Goal: Information Seeking & Learning: Check status

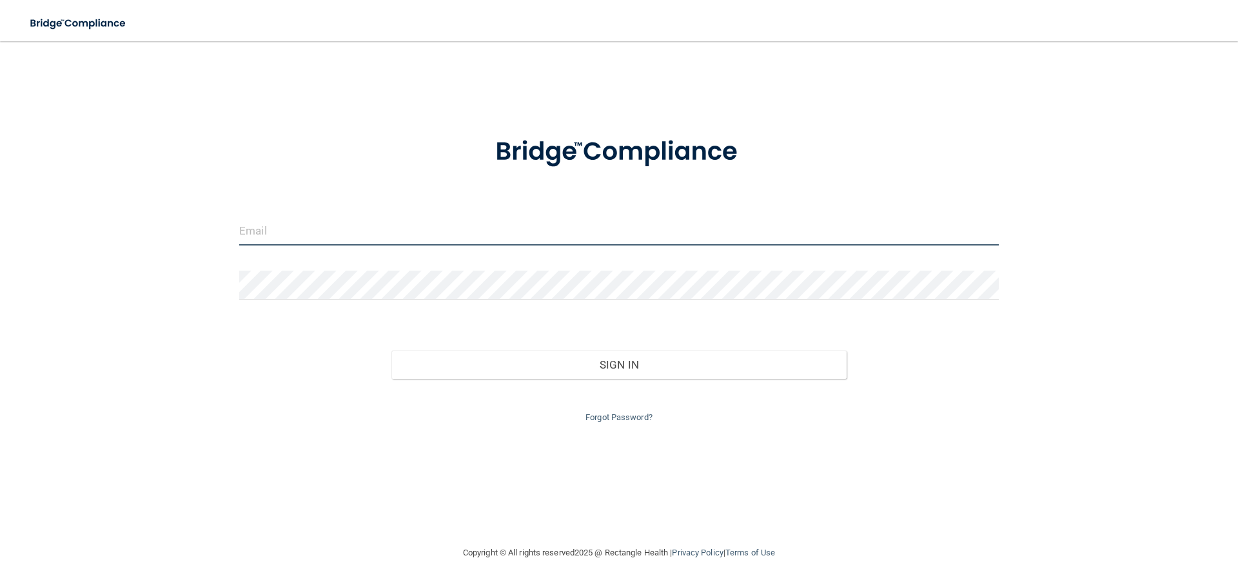
click at [511, 228] on input "email" at bounding box center [618, 231] width 759 height 29
type input "[PERSON_NAME][EMAIL_ADDRESS][DOMAIN_NAME]"
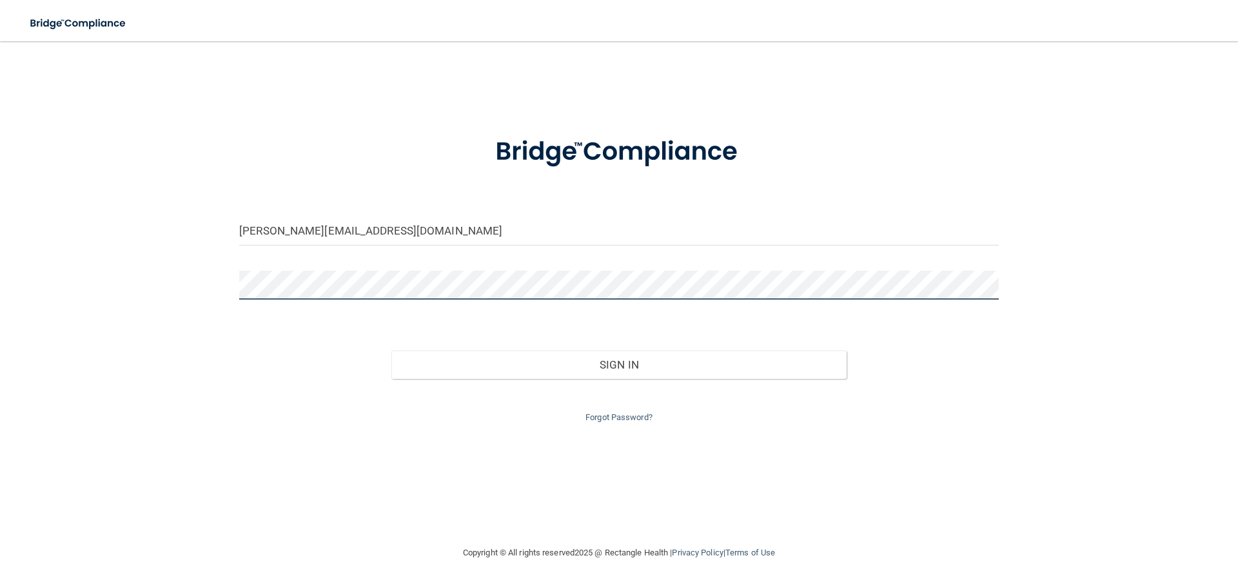
click at [391, 351] on button "Sign In" at bounding box center [619, 365] width 456 height 28
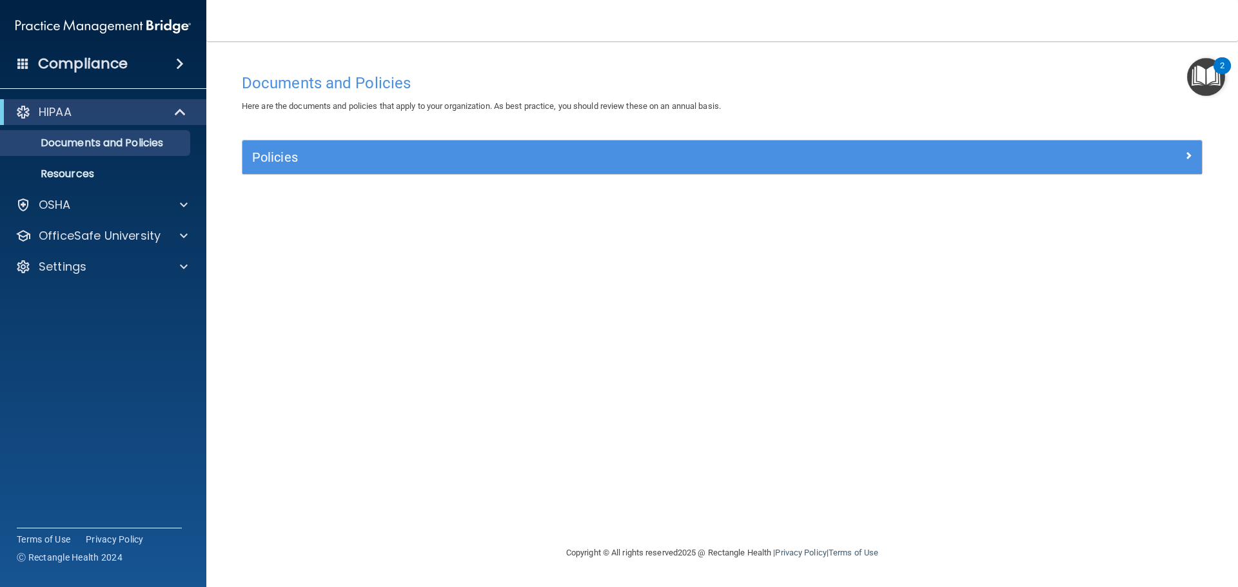
click at [126, 65] on div "Compliance" at bounding box center [103, 64] width 206 height 28
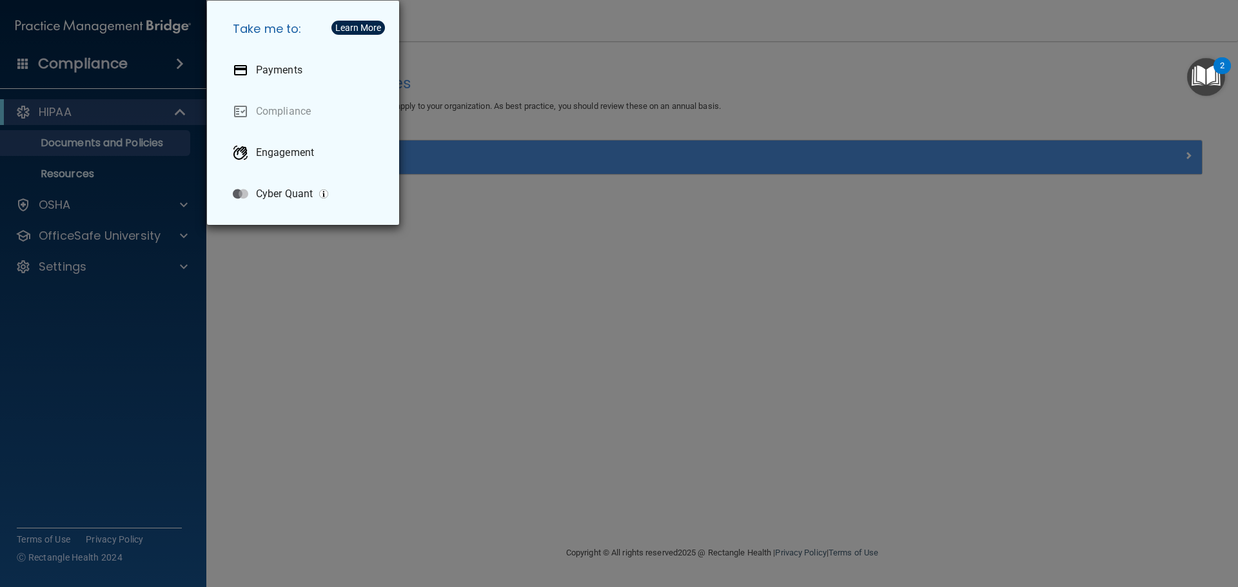
click at [83, 271] on div "Take me to: Payments Compliance Engagement Cyber Quant" at bounding box center [619, 293] width 1238 height 587
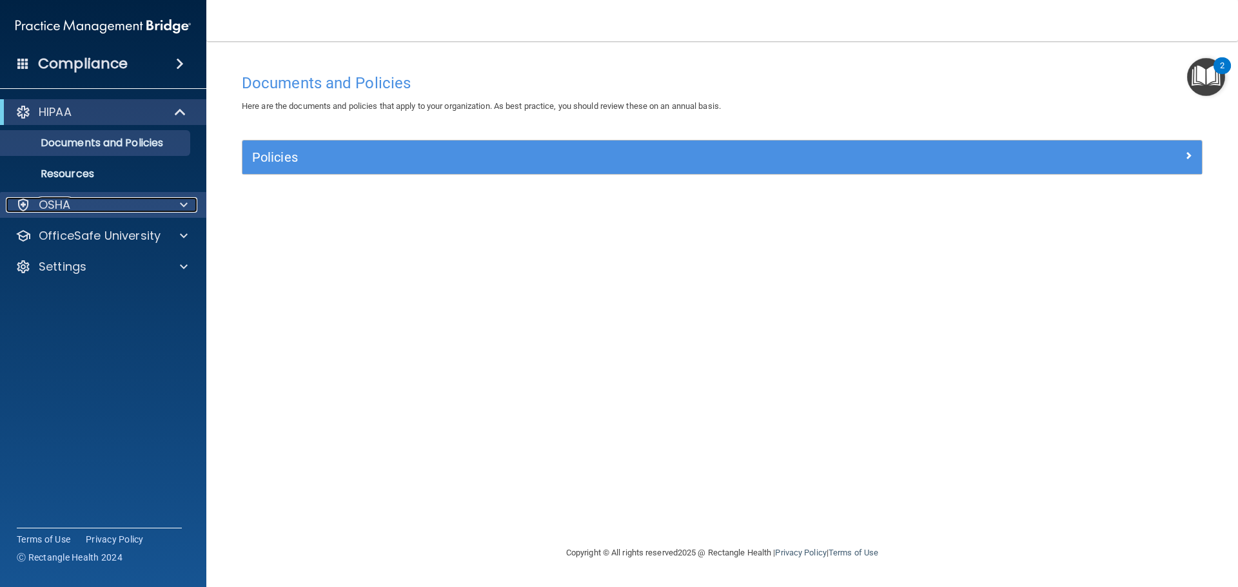
click at [129, 208] on div "OSHA" at bounding box center [86, 204] width 160 height 15
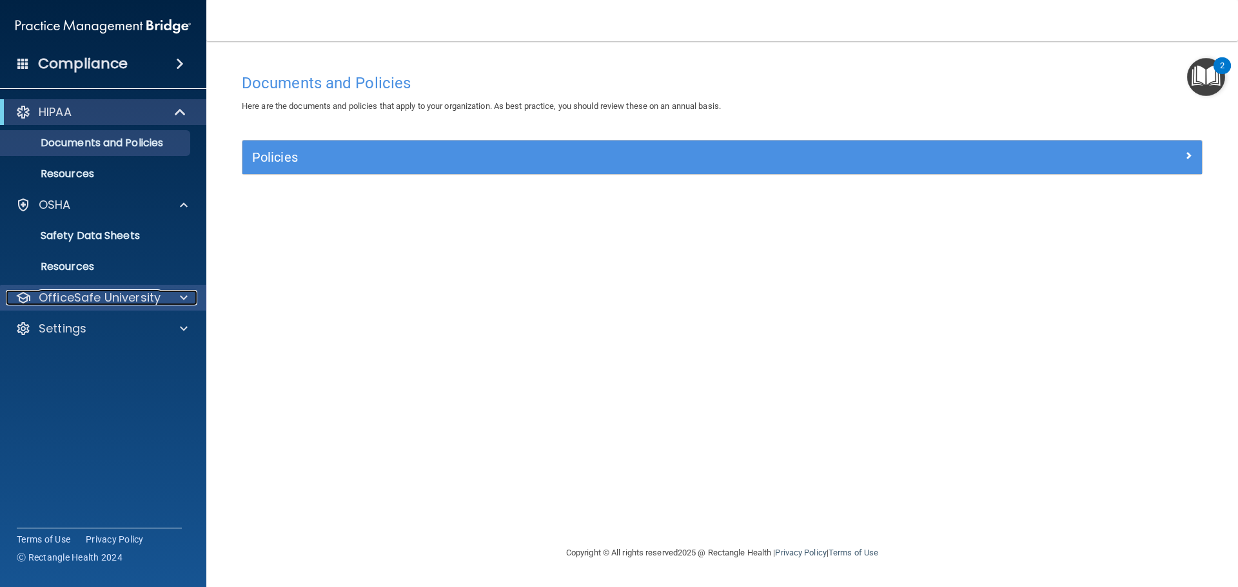
click at [117, 300] on p "OfficeSafe University" at bounding box center [100, 297] width 122 height 15
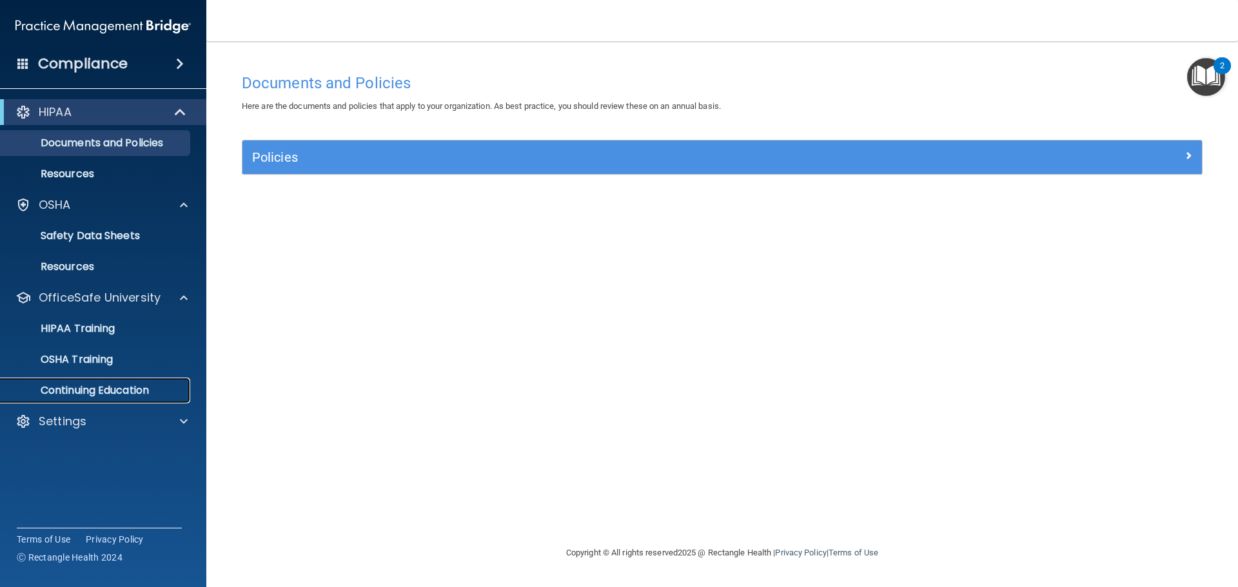
click at [114, 387] on p "Continuing Education" at bounding box center [96, 390] width 176 height 13
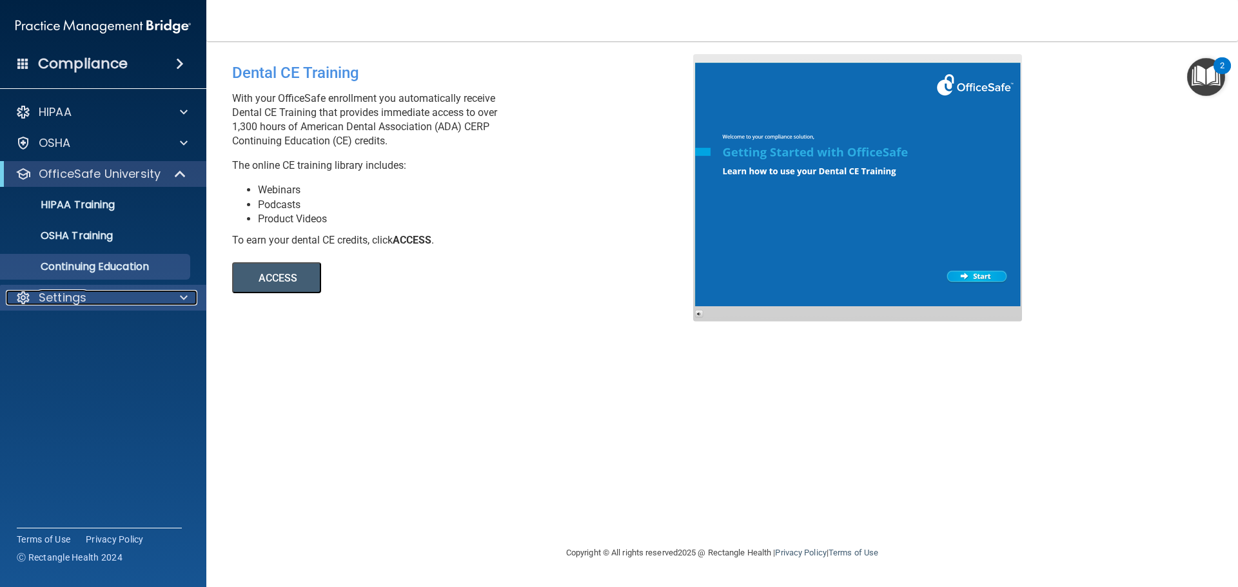
click at [81, 292] on p "Settings" at bounding box center [63, 297] width 48 height 15
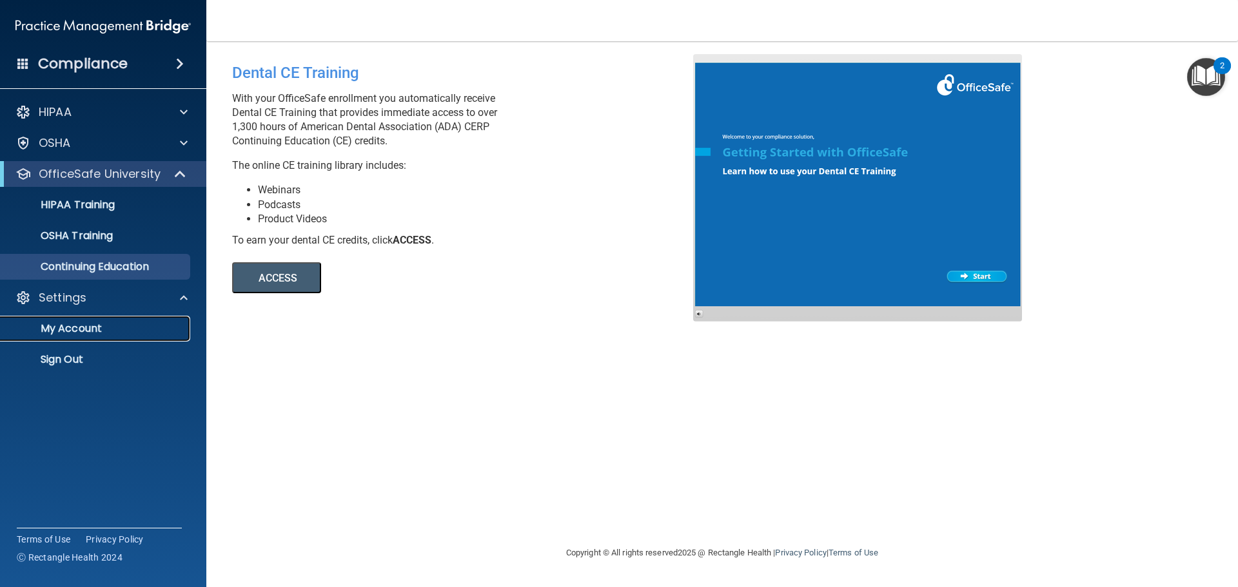
click at [86, 331] on p "My Account" at bounding box center [96, 328] width 176 height 13
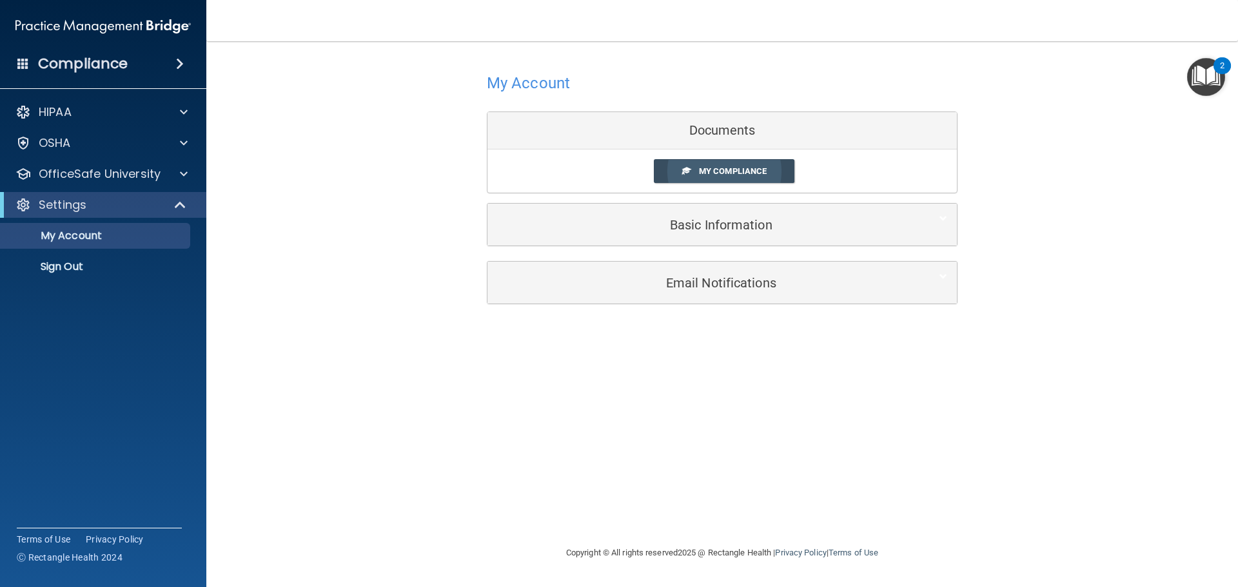
click at [743, 175] on span "My Compliance" at bounding box center [733, 171] width 68 height 10
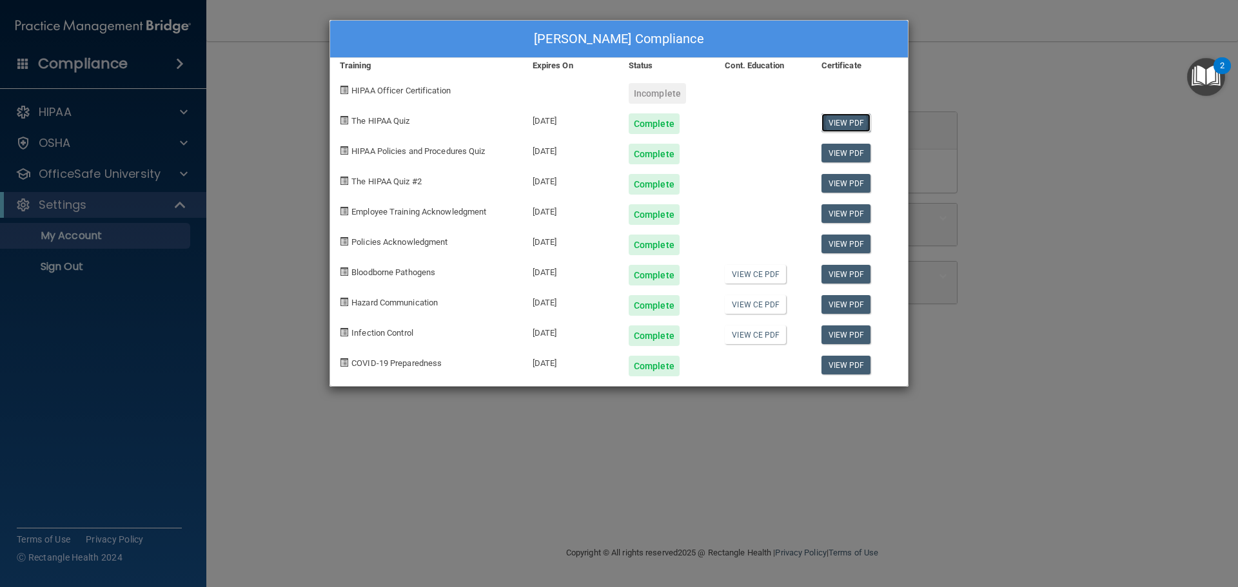
click at [852, 124] on link "View PDF" at bounding box center [846, 122] width 50 height 19
click at [857, 155] on link "View PDF" at bounding box center [846, 153] width 50 height 19
click at [855, 277] on link "View PDF" at bounding box center [846, 274] width 50 height 19
click at [759, 272] on link "View CE PDF" at bounding box center [755, 274] width 61 height 19
click at [767, 304] on link "View CE PDF" at bounding box center [755, 304] width 61 height 19
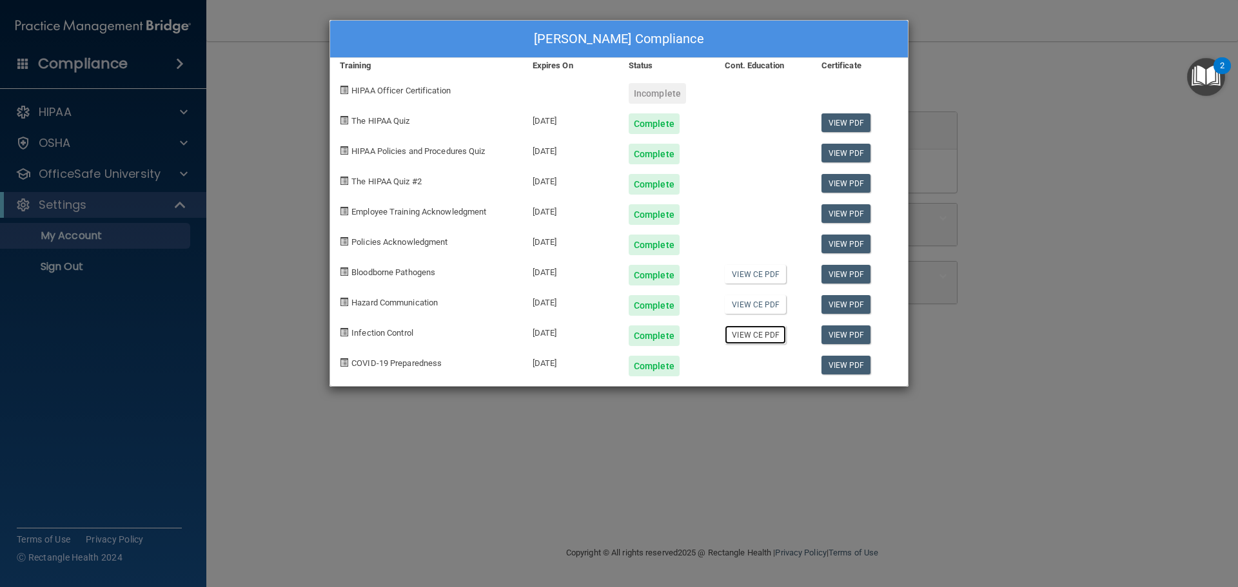
click at [732, 332] on link "View CE PDF" at bounding box center [755, 335] width 61 height 19
click at [1028, 167] on div "[PERSON_NAME] Compliance Training Expires On Status Cont. Education Certificate…" at bounding box center [619, 293] width 1238 height 587
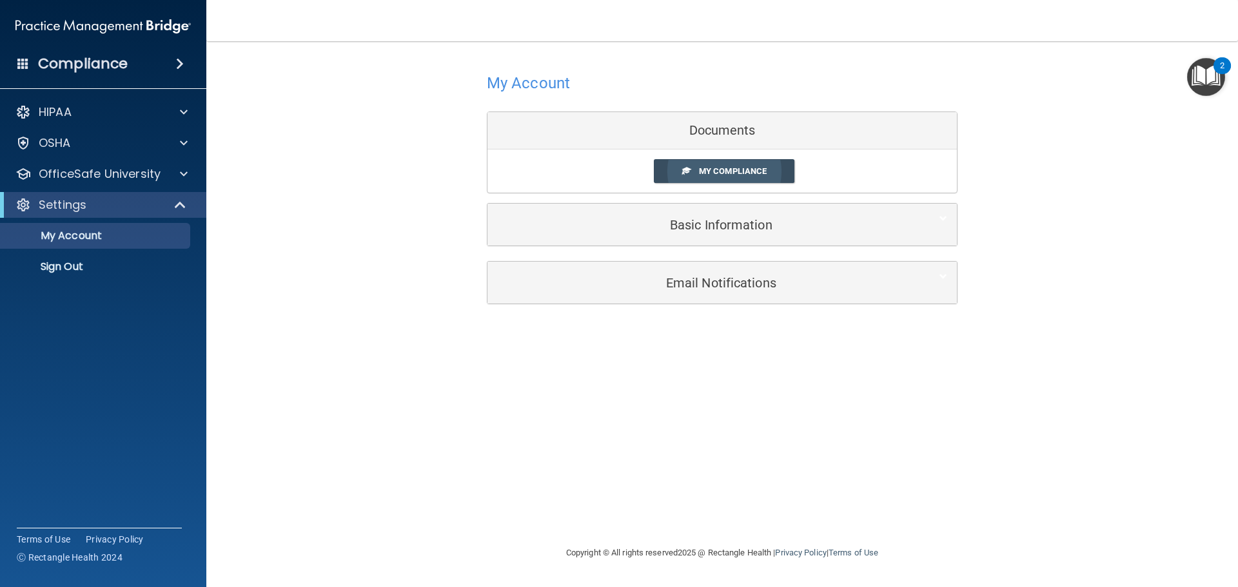
click at [724, 167] on span "My Compliance" at bounding box center [733, 171] width 68 height 10
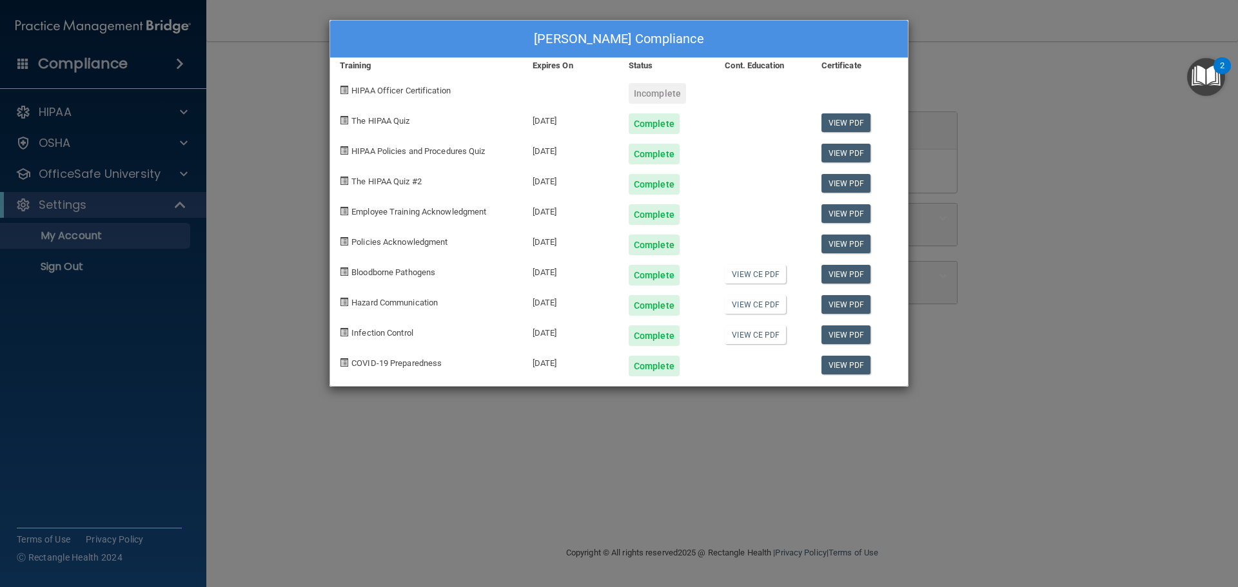
click at [1090, 68] on div "[PERSON_NAME] Compliance Training Expires On Status Cont. Education Certificate…" at bounding box center [619, 293] width 1238 height 587
